Goal: Task Accomplishment & Management: Use online tool/utility

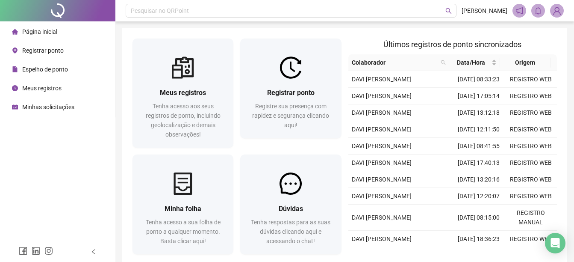
click at [49, 48] on span "Registrar ponto" at bounding box center [42, 50] width 41 height 7
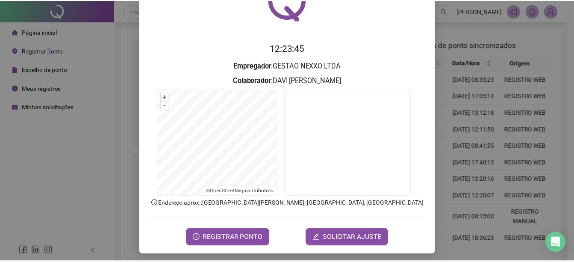
scroll to position [53, 0]
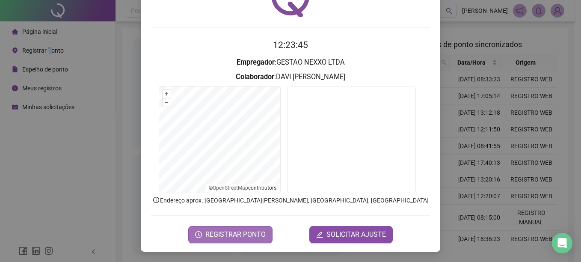
drag, startPoint x: 237, startPoint y: 228, endPoint x: 238, endPoint y: 235, distance: 7.3
click at [237, 229] on button "REGISTRAR PONTO" at bounding box center [230, 234] width 84 height 17
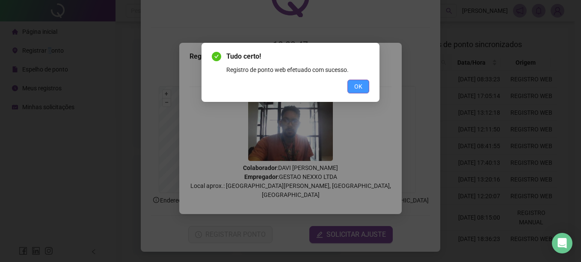
click at [361, 89] on span "OK" at bounding box center [358, 86] width 8 height 9
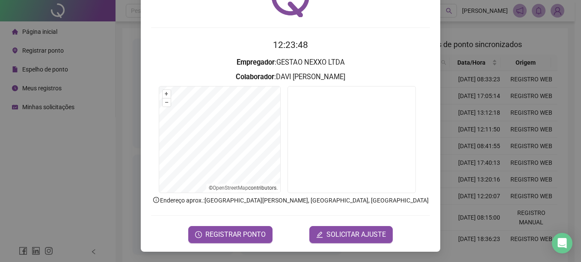
click at [475, 127] on div "Registro de ponto web 12:23:48 Empregador : GESTAO NEXXO LTDA Colaborador : [PE…" at bounding box center [290, 131] width 581 height 262
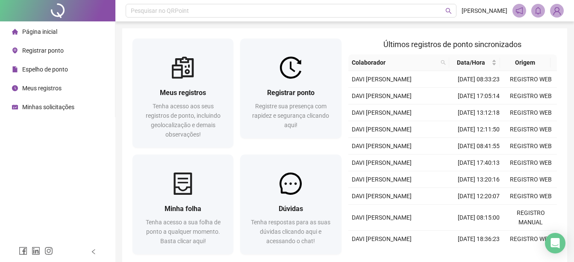
click at [66, 103] on span "Minhas solicitações" at bounding box center [48, 106] width 52 height 7
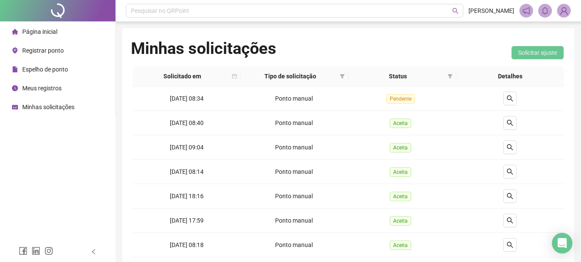
click at [31, 51] on span "Registrar ponto" at bounding box center [42, 50] width 41 height 7
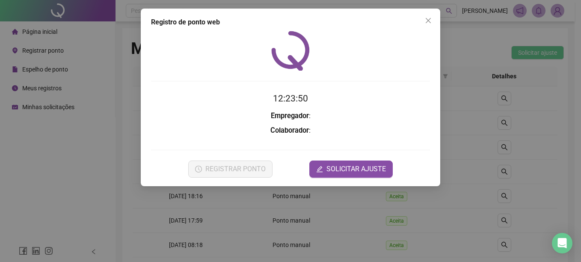
click at [41, 30] on div "Registro de ponto web 12:23:50 Empregador : Colaborador : REGISTRAR PONTO SOLIC…" at bounding box center [290, 131] width 581 height 262
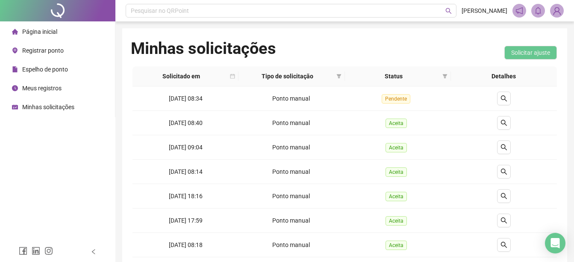
click at [53, 38] on div "Página inicial" at bounding box center [34, 31] width 45 height 17
